Goal: Task Accomplishment & Management: Manage account settings

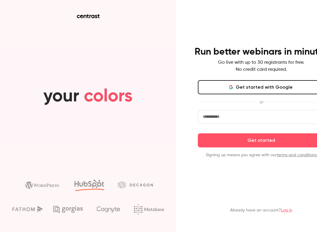
click at [281, 208] on link "Log in" at bounding box center [286, 210] width 11 height 4
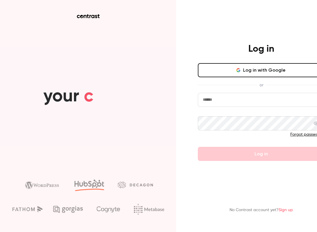
click at [198, 93] on input "email" at bounding box center [261, 100] width 127 height 14
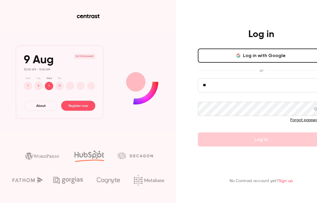
type input "*"
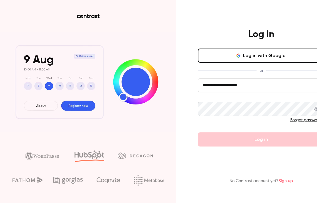
type input "**********"
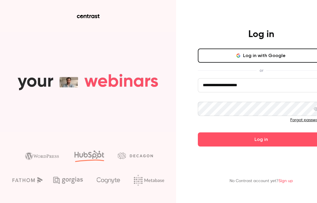
click at [198, 132] on button "Log in" at bounding box center [261, 139] width 127 height 14
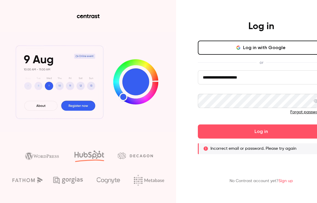
click at [314, 94] on span at bounding box center [316, 101] width 5 height 14
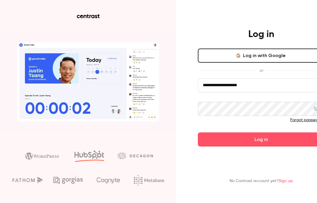
click at [198, 132] on button "Log in" at bounding box center [261, 139] width 127 height 14
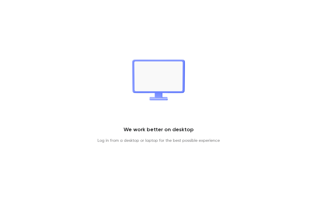
scroll to position [24, 0]
